Goal: Information Seeking & Learning: Learn about a topic

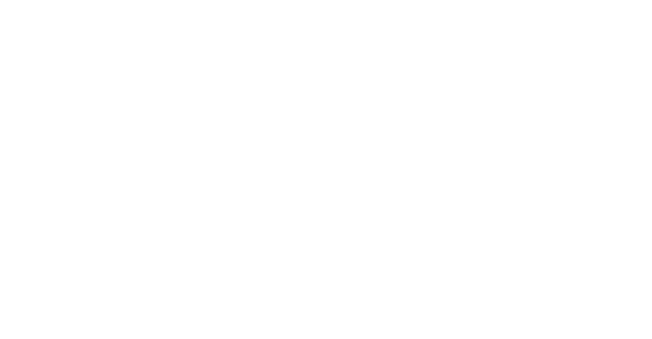
click at [129, 18] on div at bounding box center [326, 169] width 652 height 339
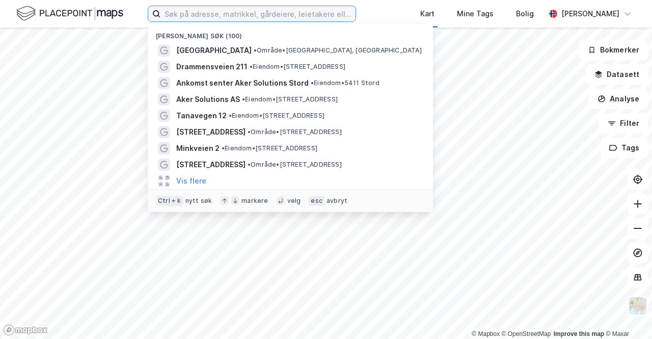
drag, startPoint x: 169, startPoint y: 16, endPoint x: 176, endPoint y: 14, distance: 7.4
click at [170, 15] on input at bounding box center [257, 13] width 195 height 15
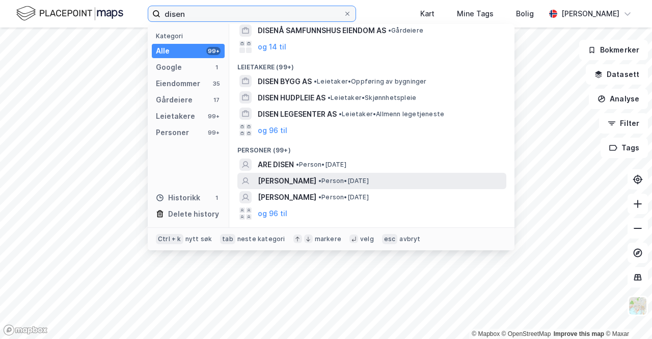
scroll to position [216, 0]
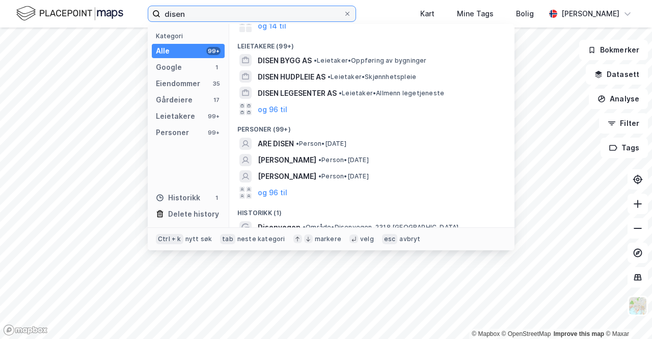
click at [242, 16] on input "disen" at bounding box center [251, 13] width 183 height 15
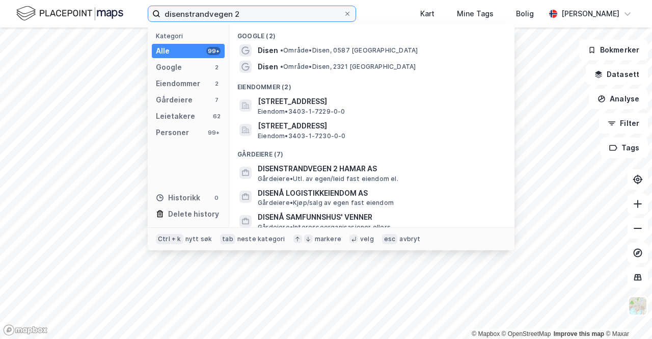
type input "disenstrandvegen 2"
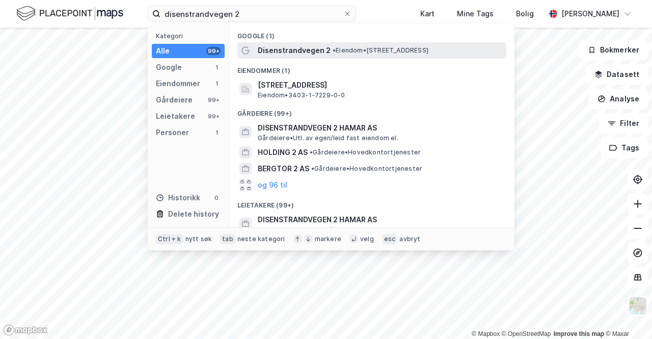
click at [326, 52] on span "Disenstrandvegen 2" at bounding box center [294, 50] width 73 height 12
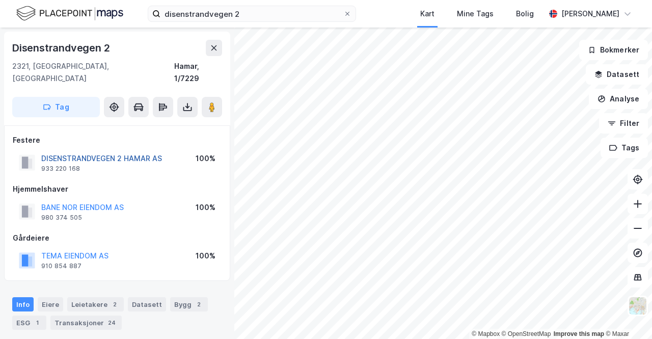
click at [0, 0] on button "DISENSTRANDVEGEN 2 HAMAR AS" at bounding box center [0, 0] width 0 height 0
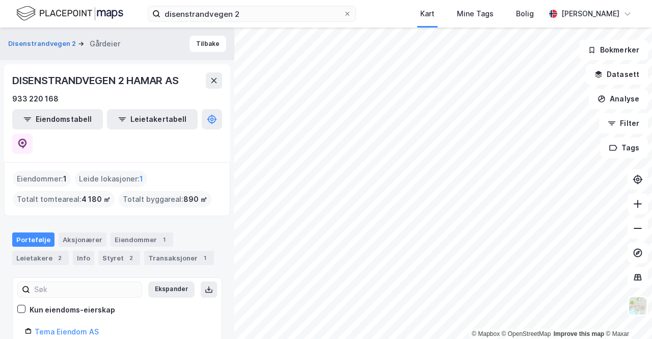
drag, startPoint x: 135, startPoint y: 192, endPoint x: 141, endPoint y: 191, distance: 5.7
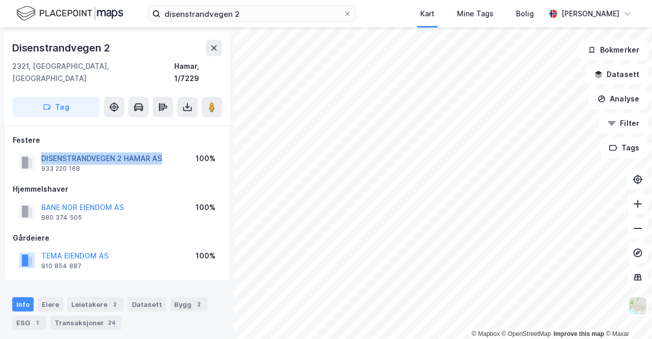
drag, startPoint x: 156, startPoint y: 146, endPoint x: 42, endPoint y: 148, distance: 114.1
click at [42, 150] on div "DISENSTRANDVEGEN 2 HAMAR AS 933 220 168 100%" at bounding box center [117, 162] width 209 height 24
copy button "DISENSTRANDVEGEN 2 HAMAR AS"
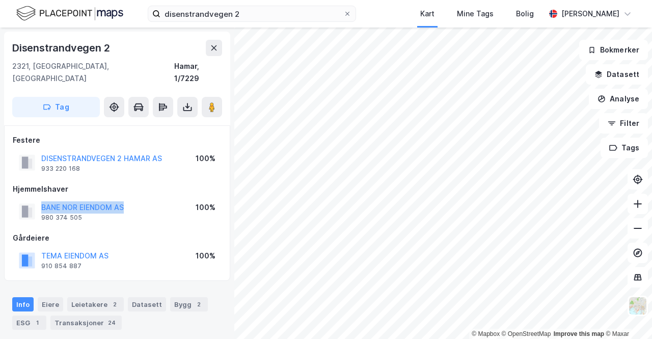
drag, startPoint x: 118, startPoint y: 191, endPoint x: 36, endPoint y: 189, distance: 82.5
click at [36, 199] on div "BANE NOR EIENDOM AS 980 374 505 100%" at bounding box center [117, 211] width 209 height 24
copy button "BANE NOR EIENDOM AS"
drag, startPoint x: 113, startPoint y: 242, endPoint x: 40, endPoint y: 242, distance: 72.8
click at [40, 248] on div "TEMA EIENDOM AS 910 854 887 100%" at bounding box center [117, 260] width 209 height 24
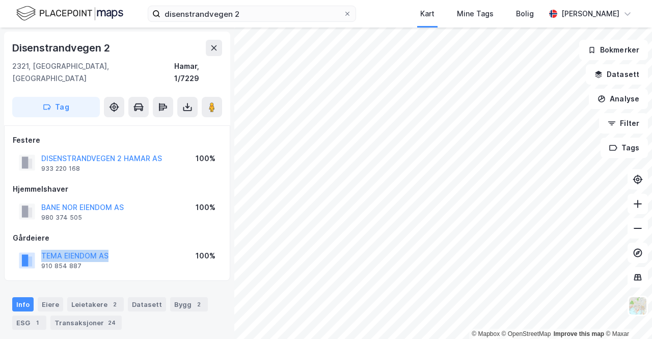
copy button "TEMA EIENDOM AS"
click at [216, 45] on icon at bounding box center [214, 48] width 8 height 8
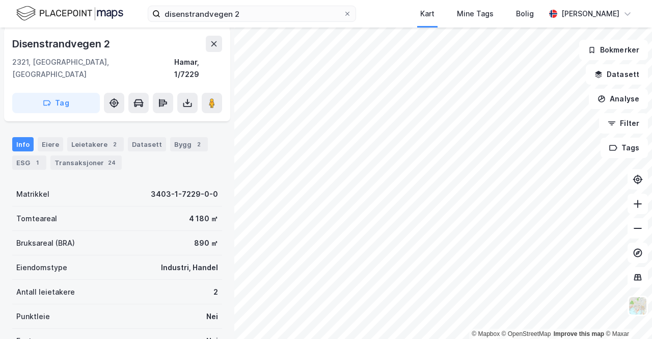
scroll to position [264, 0]
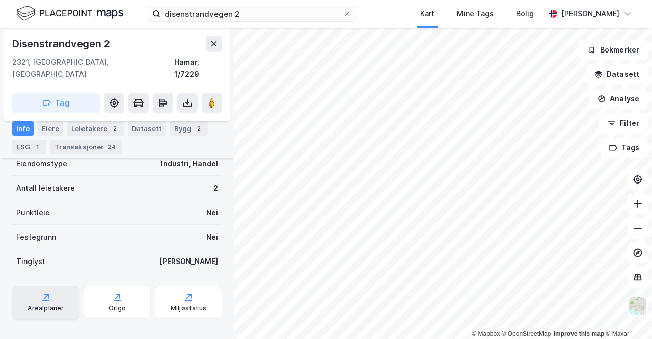
click at [62, 286] on div "Arealplaner" at bounding box center [45, 302] width 67 height 33
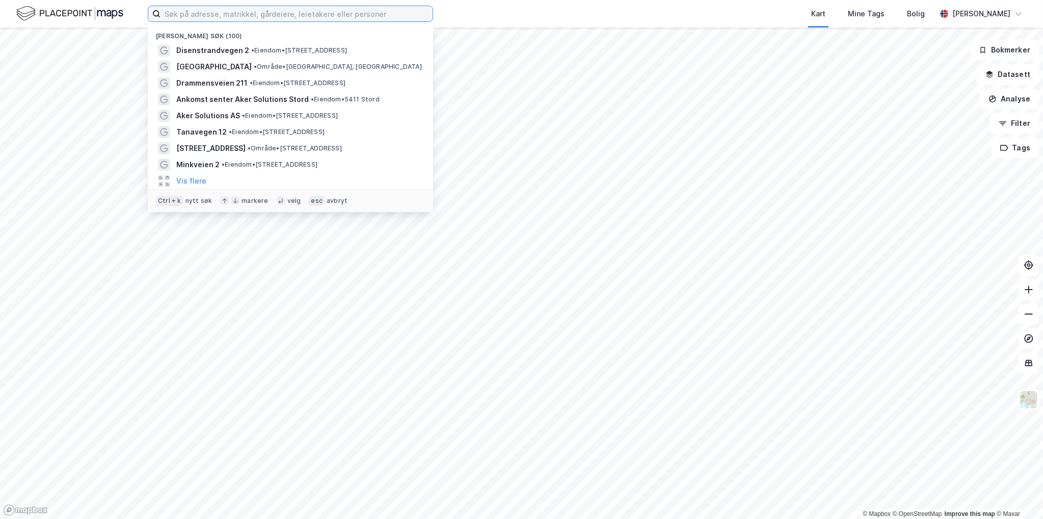
click at [328, 12] on input at bounding box center [296, 13] width 272 height 15
click at [316, 45] on div "Disenstrandvegen 2 • Eiendom • Disenstrandvegen 2, 2321 Hamar" at bounding box center [299, 50] width 247 height 12
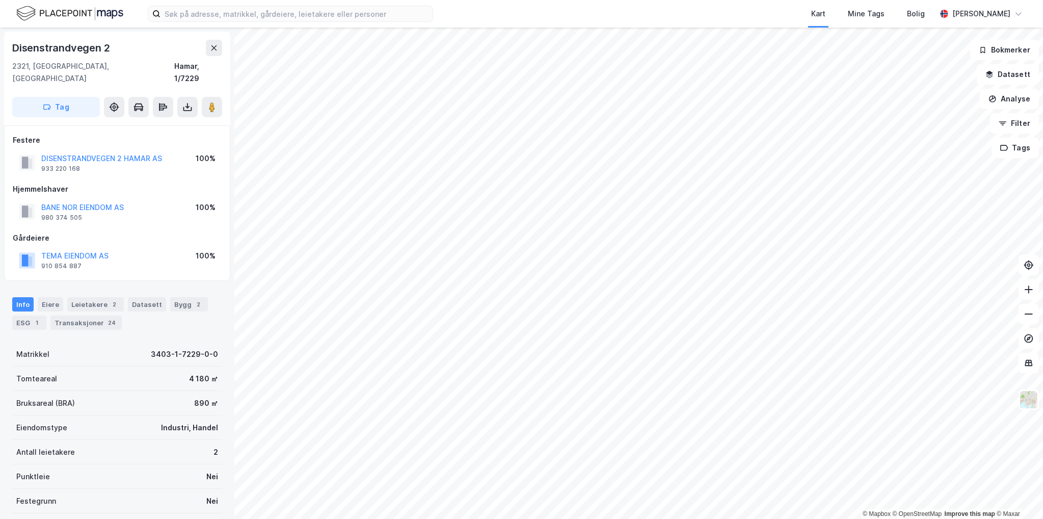
click at [676, 21] on div "Kart Mine Tags Bolig" at bounding box center [709, 14] width 454 height 28
click at [89, 49] on div "Disenstrandvegen 2" at bounding box center [61, 48] width 99 height 16
copy div "Disenstrandvegen 2"
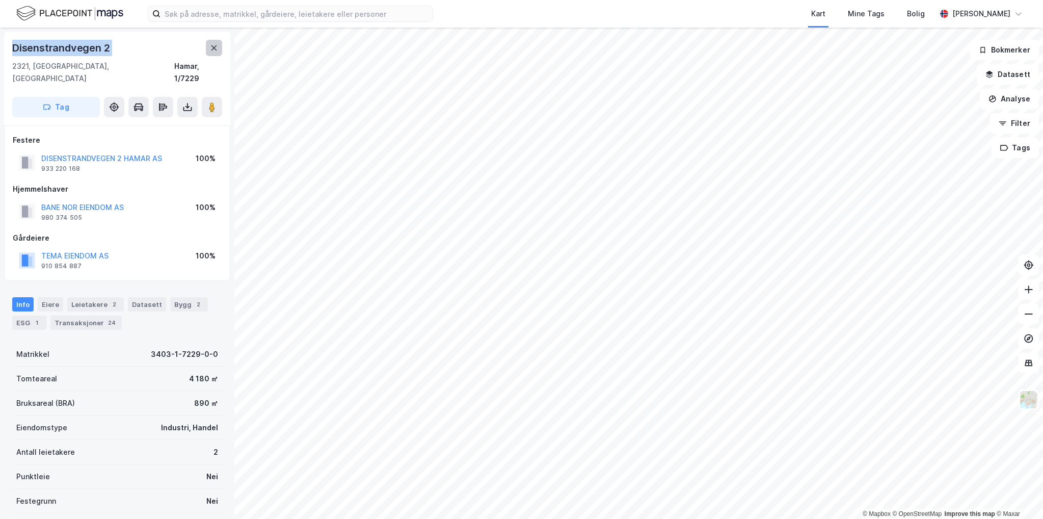
click at [215, 43] on button at bounding box center [214, 48] width 16 height 16
